Goal: Register for event/course

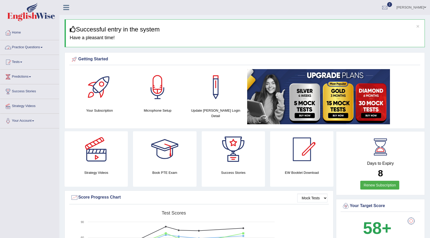
click at [25, 46] on link "Practice Questions" at bounding box center [29, 46] width 59 height 13
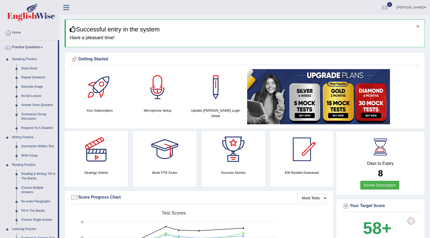
click at [416, 25] on button "×" at bounding box center [417, 26] width 3 height 5
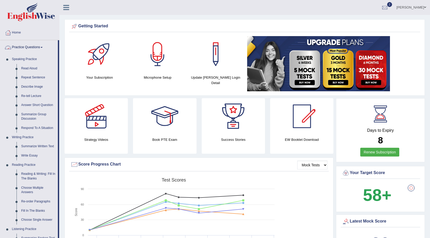
click at [25, 47] on link "Practice Questions" at bounding box center [29, 46] width 58 height 13
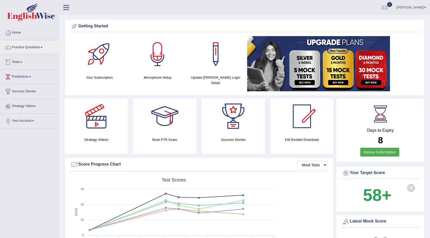
click at [20, 63] on link "Tests" at bounding box center [29, 61] width 59 height 13
click at [23, 82] on link "Take Mock Test" at bounding box center [34, 83] width 48 height 9
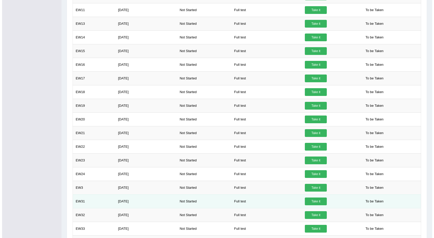
scroll to position [284, 0]
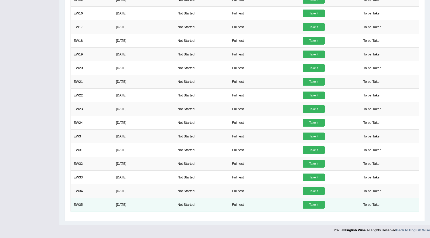
click at [311, 204] on link "Take it" at bounding box center [314, 205] width 22 height 8
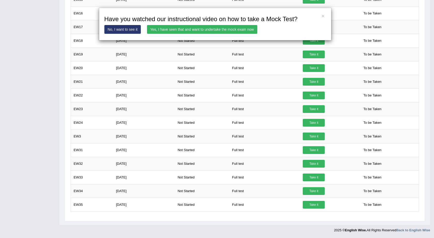
click at [209, 28] on link "Yes, I have seen that and want to undertake the mock exam now" at bounding box center [202, 29] width 110 height 9
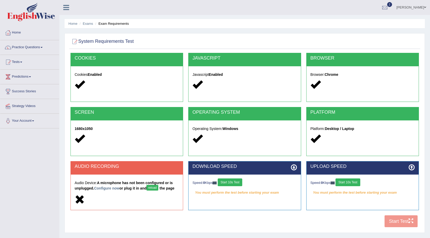
click at [234, 182] on button "Start 10s Test" at bounding box center [230, 183] width 25 height 8
click at [349, 182] on button "Start 10s Test" at bounding box center [348, 183] width 25 height 8
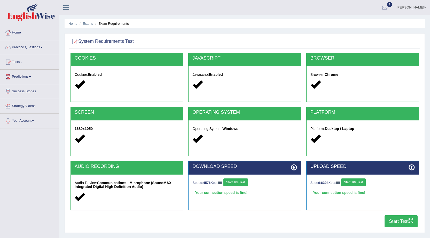
click at [403, 222] on button "Start Test" at bounding box center [401, 222] width 33 height 12
